Goal: Information Seeking & Learning: Learn about a topic

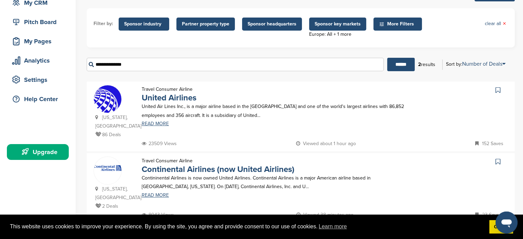
scroll to position [67, 0]
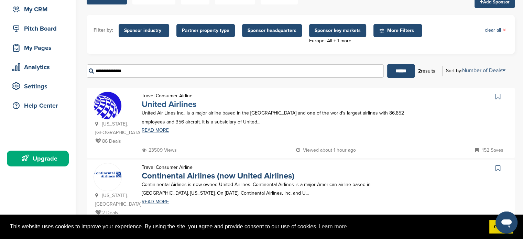
click at [179, 105] on link "United Airlines" at bounding box center [169, 104] width 55 height 10
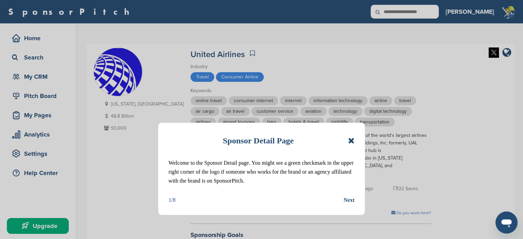
click at [353, 141] on icon at bounding box center [351, 140] width 7 height 8
